Goal: Task Accomplishment & Management: Complete application form

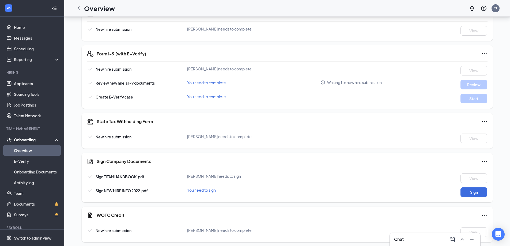
scroll to position [137, 0]
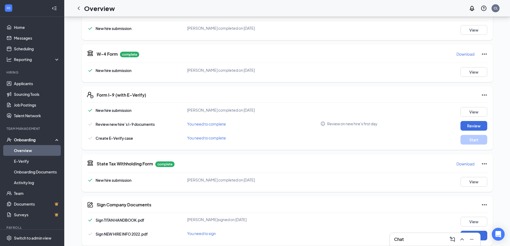
scroll to position [141, 0]
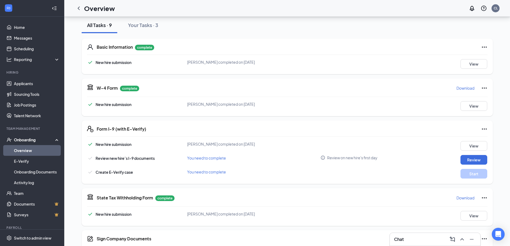
scroll to position [61, 0]
click at [474, 160] on button "Review" at bounding box center [473, 160] width 27 height 10
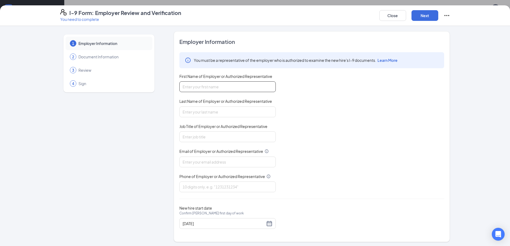
drag, startPoint x: 211, startPoint y: 83, endPoint x: 207, endPoint y: 82, distance: 3.6
click at [210, 83] on input "First Name of Employer or Authorized Representative" at bounding box center [227, 86] width 96 height 11
type input "c"
type input "[PERSON_NAME]"
type input "LeRoyer"
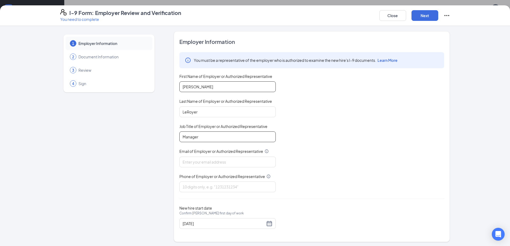
type input "Manager"
type input "[EMAIL_ADDRESS][DOMAIN_NAME]"
click at [184, 188] on input "Phone of Employer or Authorized Representative" at bounding box center [227, 187] width 96 height 11
type input "7749557550"
click at [358, 198] on div "Employer Information You must be a representative of the employer who is author…" at bounding box center [311, 136] width 265 height 197
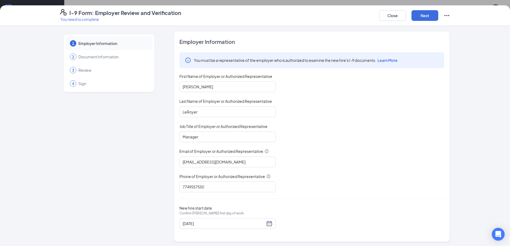
scroll to position [1, 0]
click at [432, 16] on button "Next" at bounding box center [425, 15] width 27 height 11
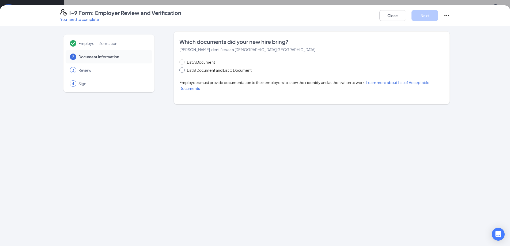
click at [183, 70] on input "List B Document and List C Document" at bounding box center [181, 69] width 4 height 4
radio input "true"
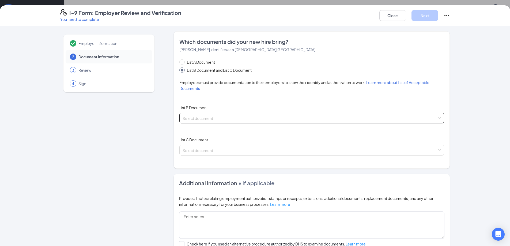
click at [205, 118] on input "search" at bounding box center [310, 117] width 255 height 8
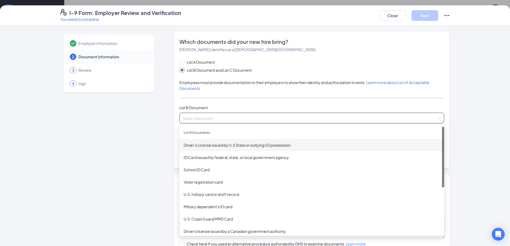
click at [207, 143] on div "Driver’s License issued by U.S State or outlying US possession" at bounding box center [312, 145] width 256 height 6
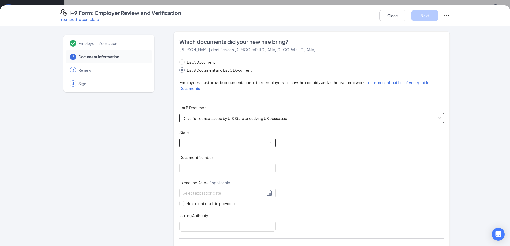
click at [198, 145] on span at bounding box center [228, 143] width 90 height 10
drag, startPoint x: 272, startPoint y: 156, endPoint x: 267, endPoint y: 186, distance: 29.5
click at [267, 186] on div "[US_STATE] [US_STATE] [US_STATE] [US_STATE] [US_STATE] [US_STATE] [US_STATE] [U…" at bounding box center [227, 186] width 96 height 69
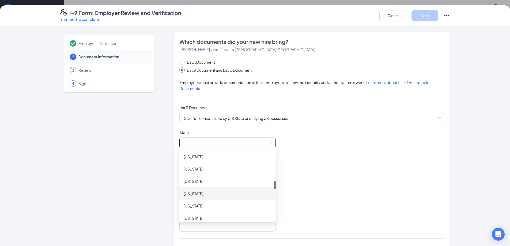
click at [202, 194] on div "[US_STATE]" at bounding box center [228, 194] width 88 height 6
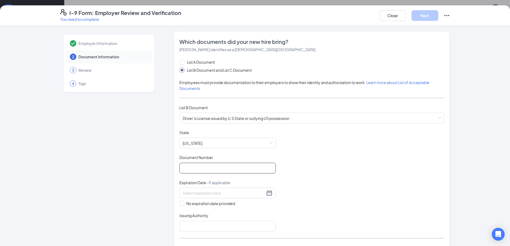
click at [206, 171] on input "Document Number" at bounding box center [227, 168] width 96 height 11
click at [200, 170] on input "Document Number" at bounding box center [227, 168] width 96 height 11
click at [194, 168] on input "Document Number" at bounding box center [227, 168] width 96 height 11
type input "SA5181552"
click at [239, 192] on input at bounding box center [224, 193] width 82 height 6
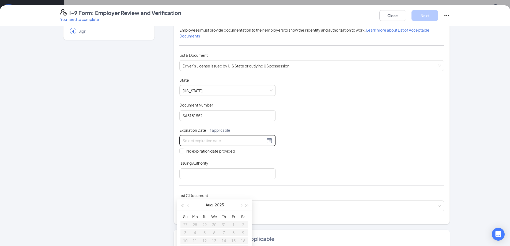
scroll to position [54, 0]
drag, startPoint x: 226, startPoint y: 206, endPoint x: 231, endPoint y: 194, distance: 13.0
click at [231, 185] on body "Home Messages Scheduling Reporting Hiring Applicants Sourcing Tools Job Posting…" at bounding box center [255, 62] width 510 height 246
click at [241, 206] on span "button" at bounding box center [241, 205] width 3 height 3
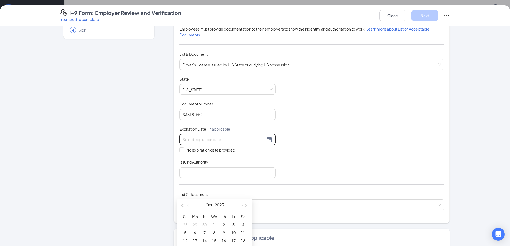
click at [241, 206] on span "button" at bounding box center [241, 205] width 3 height 3
type input "[DATE]"
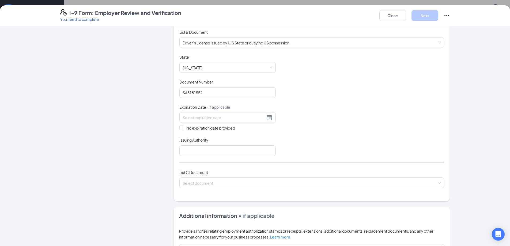
scroll to position [83, 0]
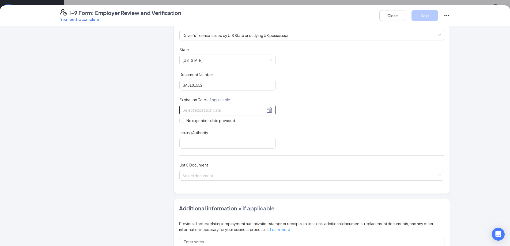
click at [270, 110] on div at bounding box center [228, 110] width 90 height 6
click at [247, 122] on span "button" at bounding box center [247, 122] width 3 height 3
type input "[DATE]"
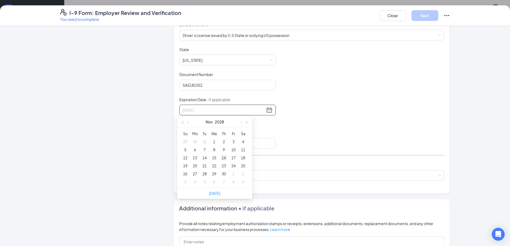
click at [225, 158] on div "16" at bounding box center [224, 157] width 6 height 6
click at [220, 142] on input "Issuing Authority" at bounding box center [227, 143] width 96 height 11
type input "[US_STATE]"
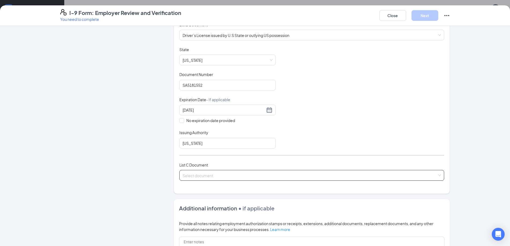
click at [207, 176] on input "search" at bounding box center [310, 174] width 255 height 8
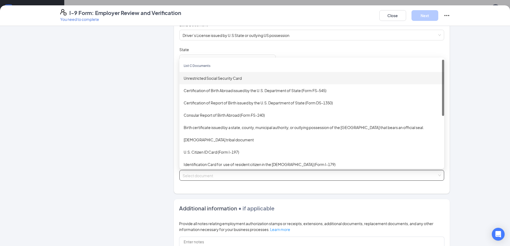
click at [212, 81] on div "Unrestricted Social Security Card" at bounding box center [311, 78] width 265 height 12
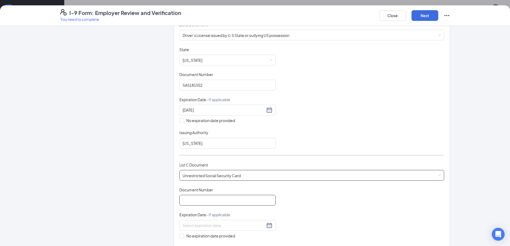
click at [209, 200] on input "Document Number" at bounding box center [227, 200] width 96 height 11
type input "030908293"
click at [345, 200] on div "Document Title Unrestricted Social Security Card Document Number 030908293 Expi…" at bounding box center [311, 225] width 265 height 77
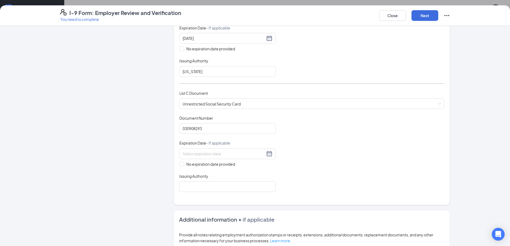
scroll to position [163, 0]
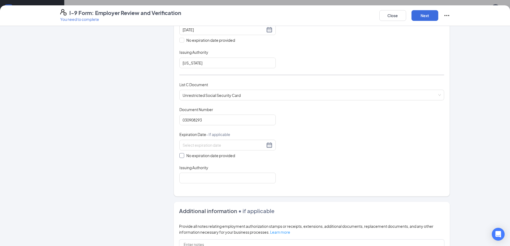
click at [182, 157] on span at bounding box center [181, 155] width 5 height 5
click at [182, 157] on input "No expiration date provided" at bounding box center [181, 155] width 4 height 4
checkbox input "true"
click at [184, 176] on input "Issuing Authority" at bounding box center [227, 179] width 96 height 11
type input "Social Security Administration"
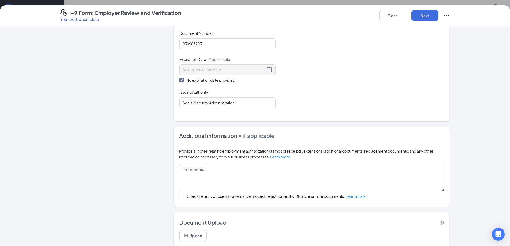
scroll to position [256, 0]
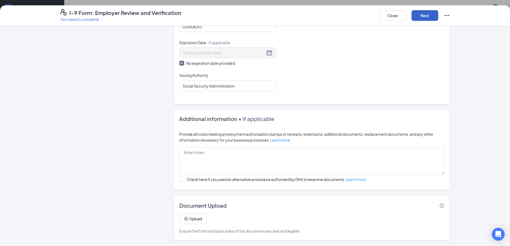
click at [432, 19] on button "Next" at bounding box center [425, 15] width 27 height 11
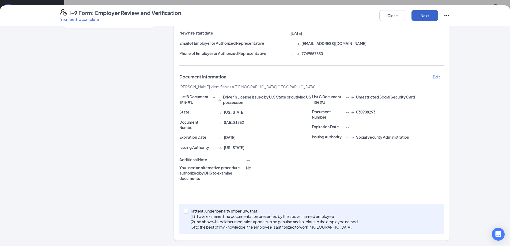
scroll to position [65, 0]
click at [191, 210] on p "I attest, under penalty of perjury, that:" at bounding box center [274, 210] width 167 height 5
click at [187, 210] on input "I attest, under penalty of [PERSON_NAME], that: (1) I have examined the documen…" at bounding box center [186, 211] width 4 height 4
checkbox input "true"
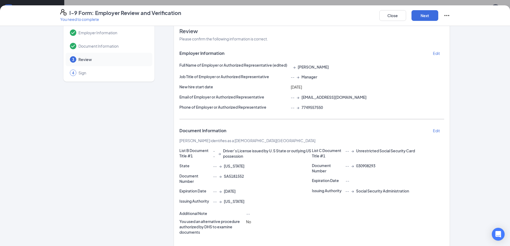
scroll to position [0, 0]
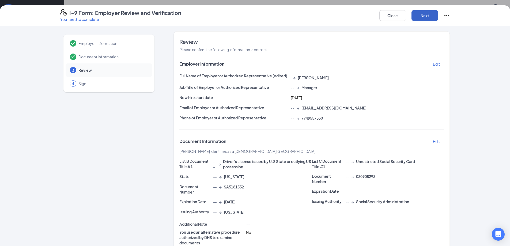
click at [429, 18] on button "Next" at bounding box center [425, 15] width 27 height 11
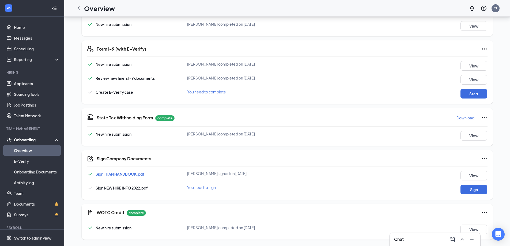
click at [459, 99] on div "Form I-9 (with E-Verify) New hire submission [PERSON_NAME] completed on [DATE] …" at bounding box center [287, 71] width 411 height 63
click at [468, 93] on button "Start" at bounding box center [473, 94] width 27 height 10
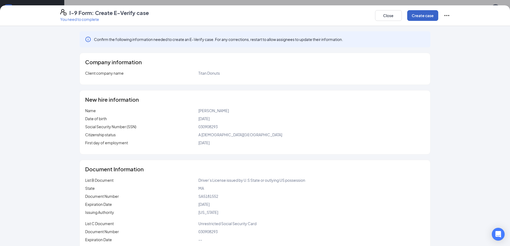
click at [421, 16] on button "Create case" at bounding box center [422, 15] width 31 height 11
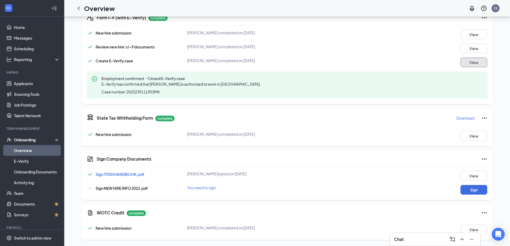
scroll to position [173, 0]
click at [475, 189] on button "Sign" at bounding box center [473, 190] width 27 height 10
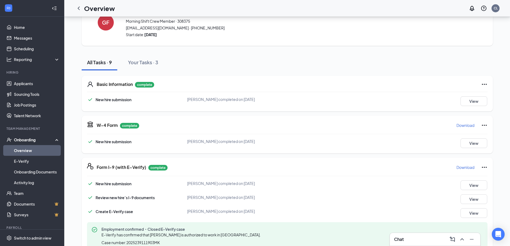
scroll to position [0, 0]
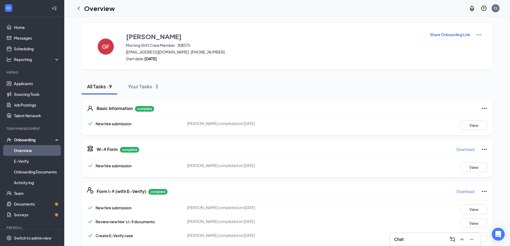
click at [27, 152] on link "Overview" at bounding box center [37, 150] width 46 height 11
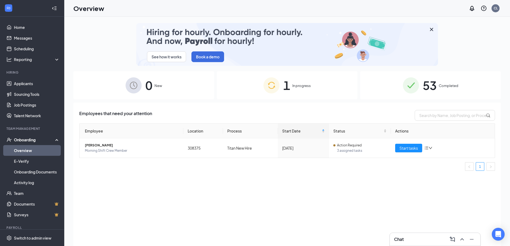
click at [431, 85] on span "53" at bounding box center [430, 85] width 14 height 18
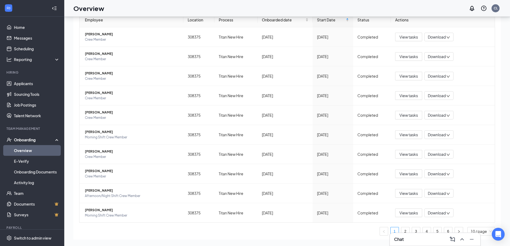
scroll to position [106, 0]
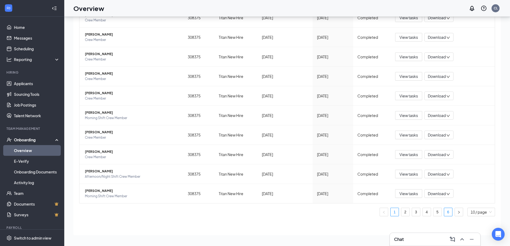
click at [447, 213] on link "6" at bounding box center [448, 212] width 8 height 8
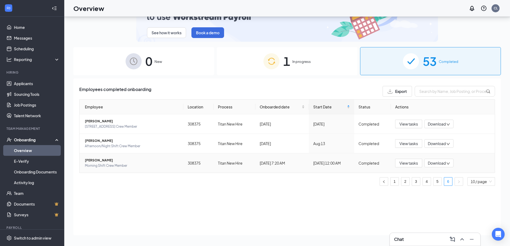
click at [444, 162] on span "Download" at bounding box center [437, 163] width 18 height 6
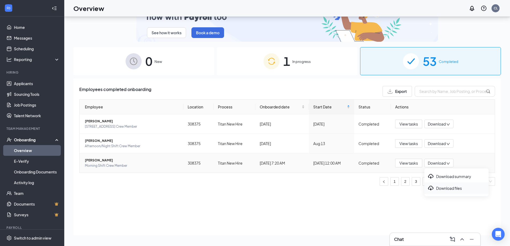
click at [445, 189] on div "Download files" at bounding box center [457, 188] width 58 height 6
